Goal: Task Accomplishment & Management: Complete application form

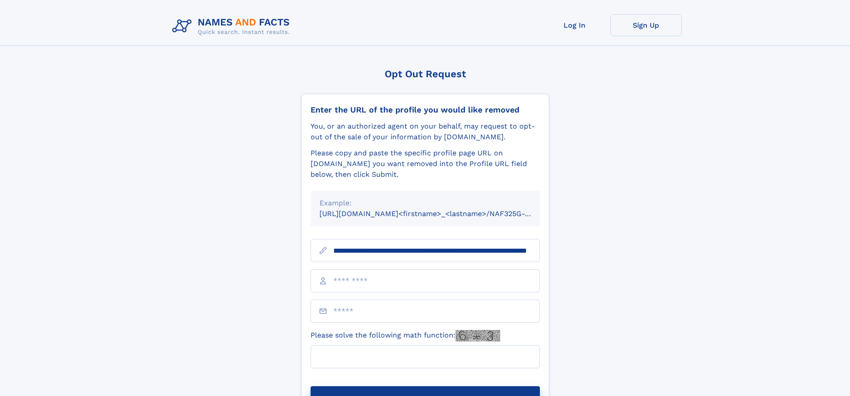
scroll to position [0, 95]
type input "**********"
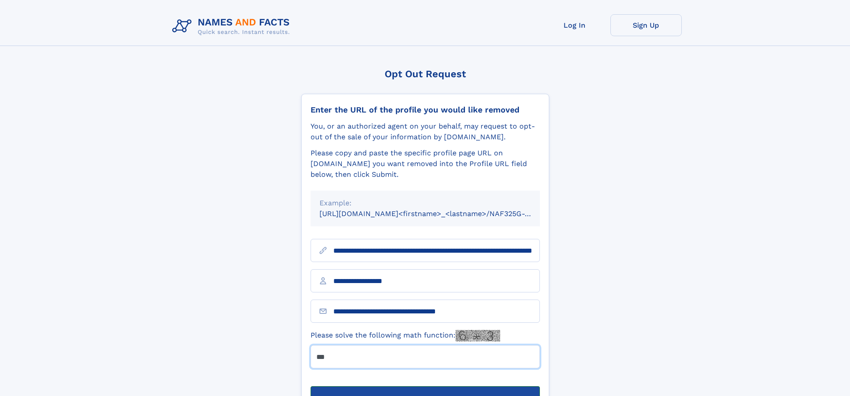
type input "***"
click at [425, 386] on button "Submit Opt Out Request" at bounding box center [424, 400] width 229 height 29
